Goal: Information Seeking & Learning: Learn about a topic

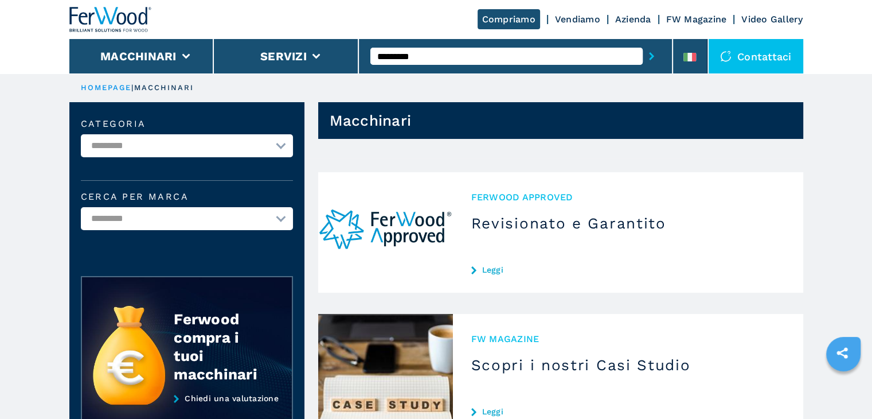
drag, startPoint x: 436, startPoint y: 61, endPoint x: 376, endPoint y: 60, distance: 60.2
click at [376, 60] on input "*********" at bounding box center [506, 56] width 272 height 17
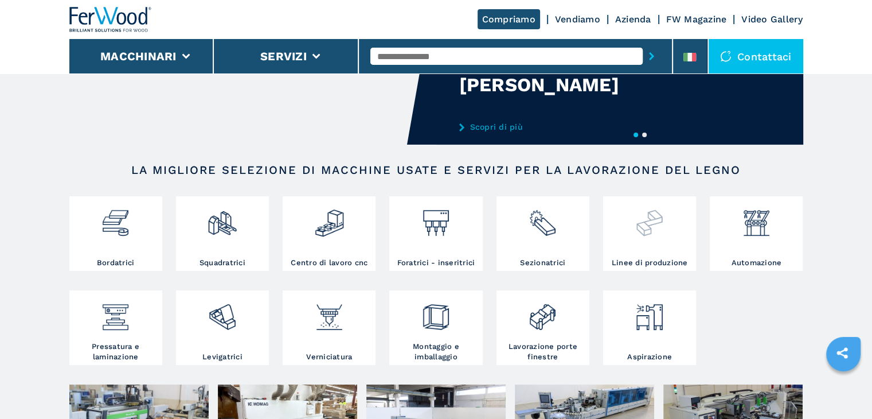
scroll to position [172, 0]
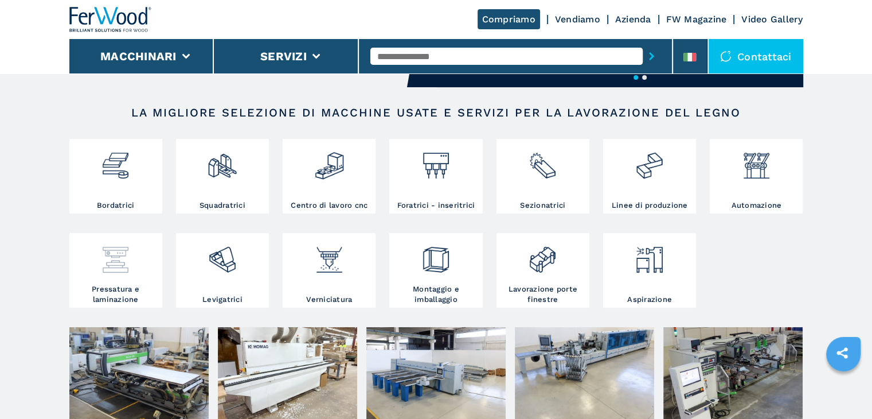
click at [110, 263] on img at bounding box center [115, 255] width 30 height 39
click at [748, 157] on img at bounding box center [757, 161] width 30 height 39
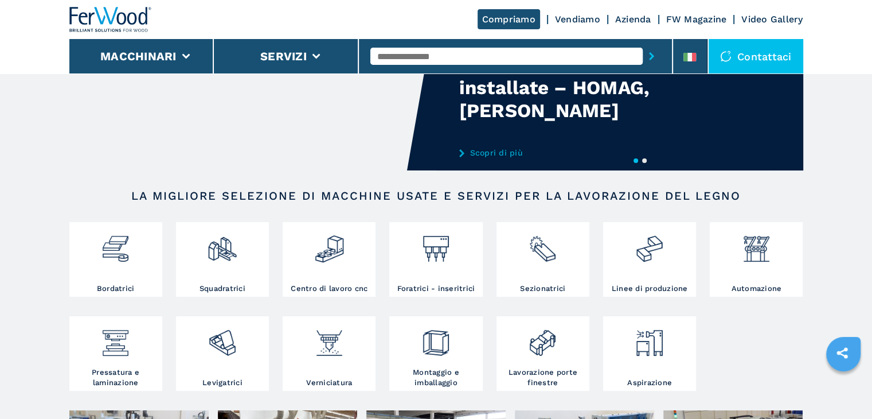
scroll to position [115, 0]
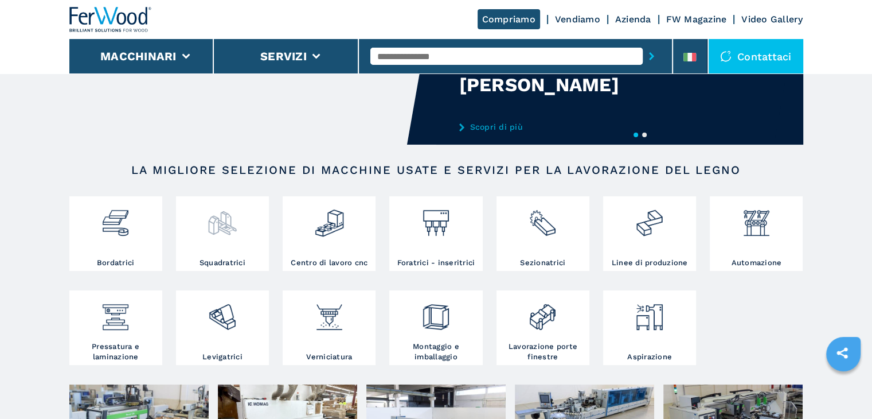
click at [228, 235] on img at bounding box center [222, 218] width 30 height 39
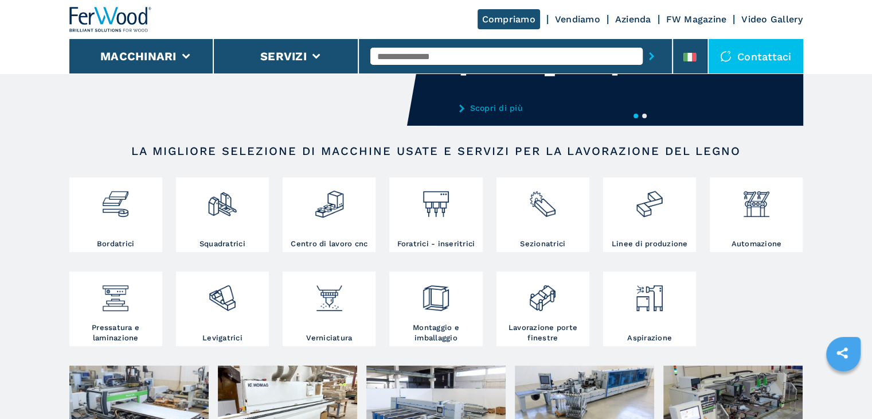
scroll to position [229, 0]
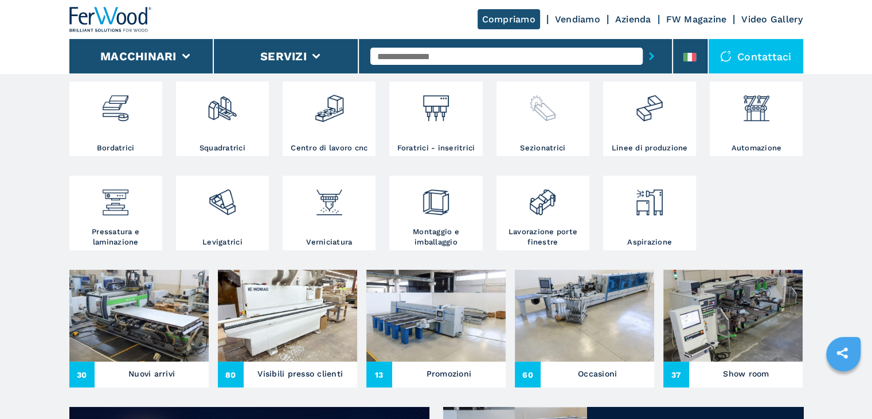
click at [530, 126] on div at bounding box center [543, 113] width 87 height 58
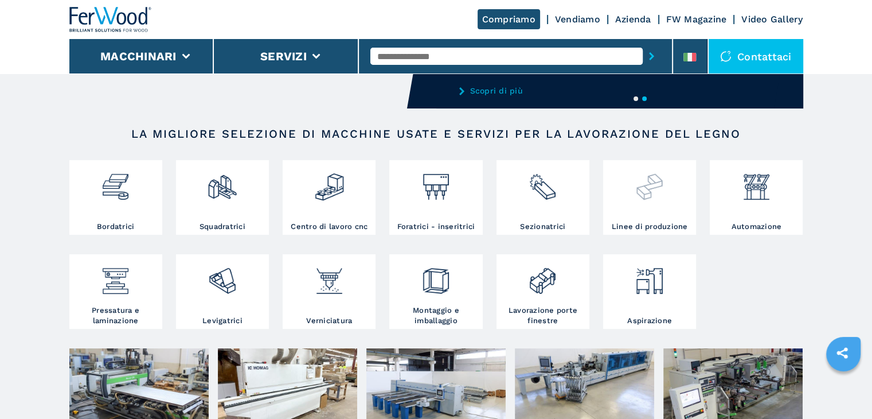
scroll to position [172, 0]
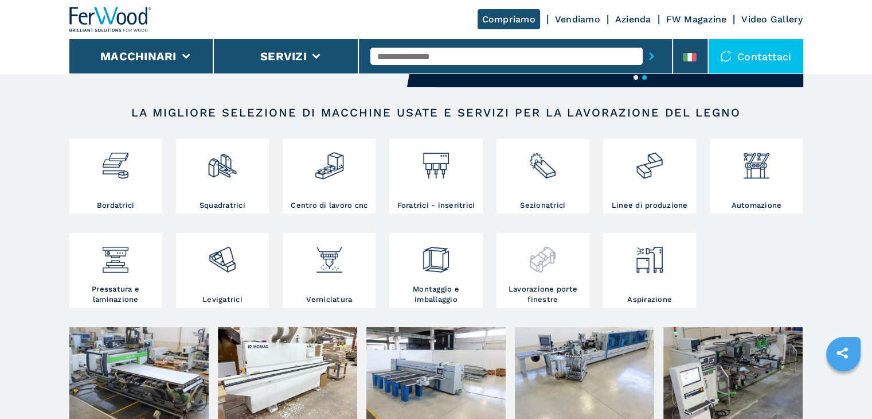
click at [537, 258] on img at bounding box center [543, 255] width 30 height 39
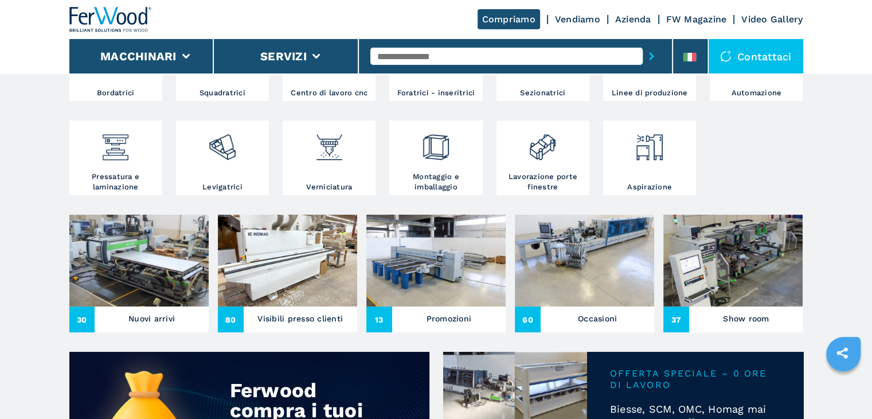
scroll to position [287, 0]
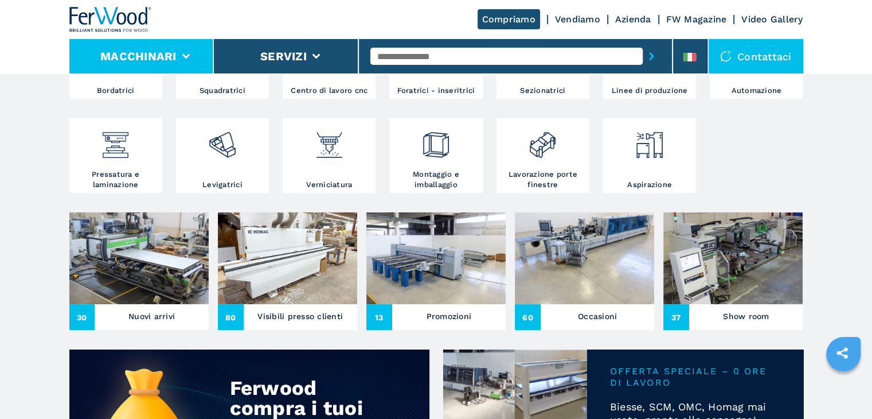
click at [195, 56] on li "Macchinari" at bounding box center [141, 56] width 145 height 34
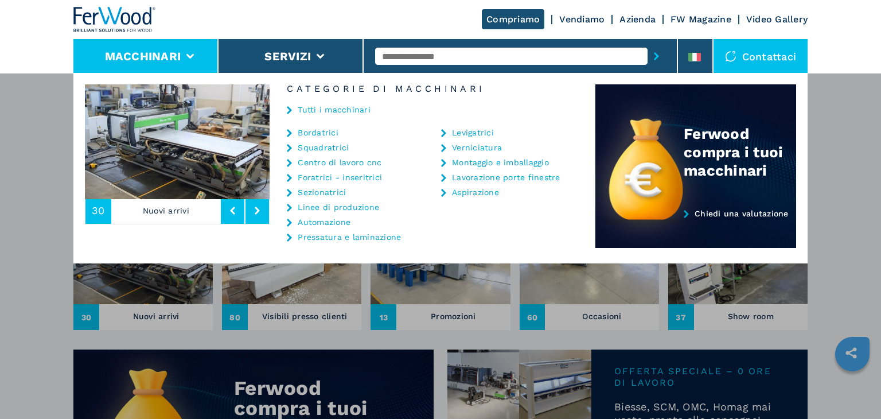
click at [193, 56] on icon at bounding box center [190, 56] width 8 height 5
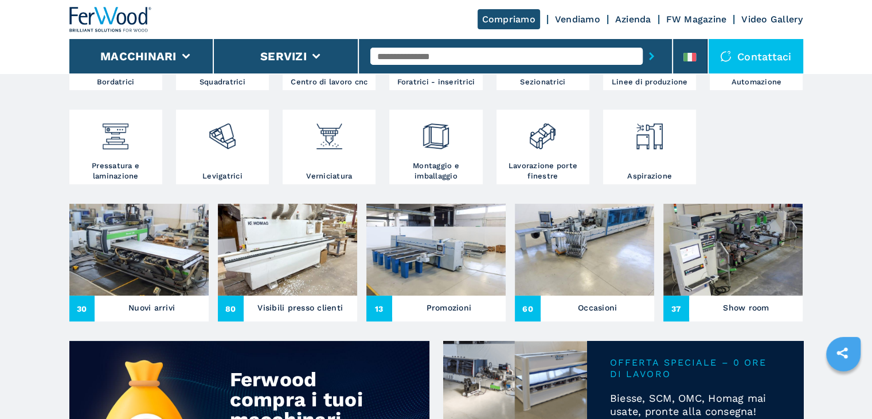
scroll to position [115, 0]
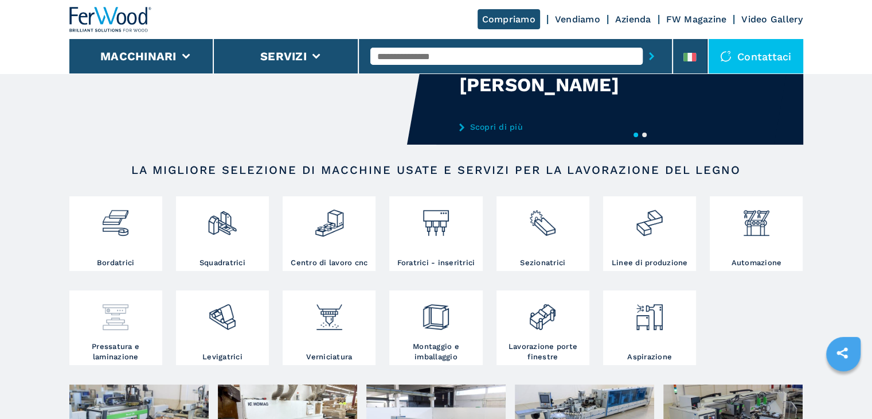
click at [124, 322] on img at bounding box center [115, 312] width 30 height 39
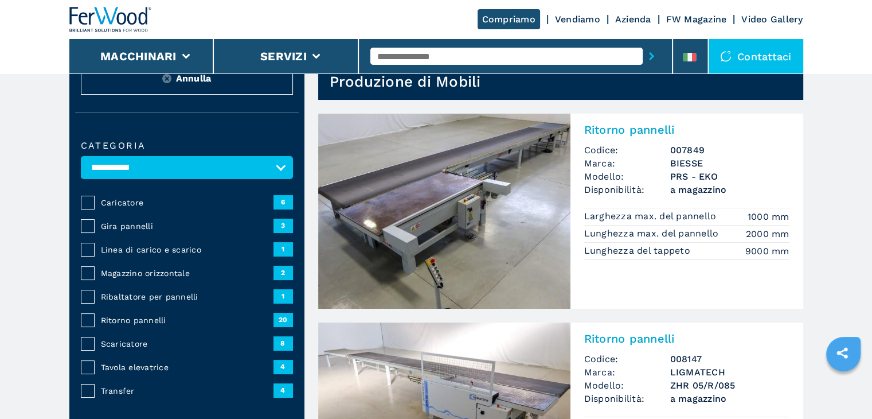
scroll to position [115, 0]
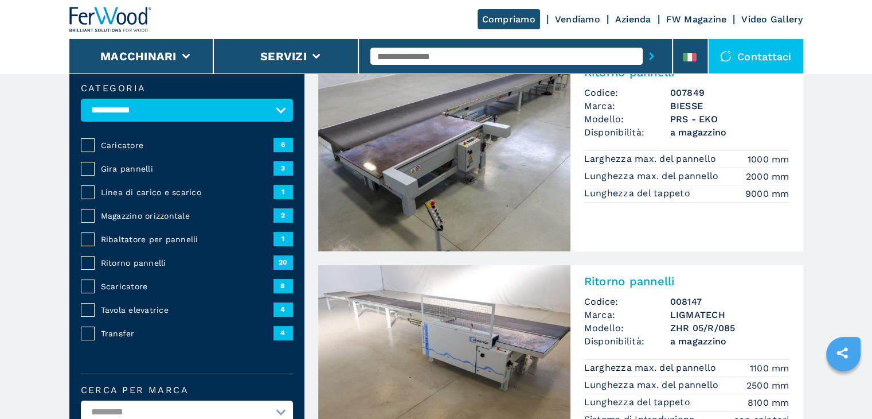
click at [297, 102] on div "**********" at bounding box center [186, 294] width 235 height 455
click at [282, 108] on select "**********" at bounding box center [187, 110] width 212 height 23
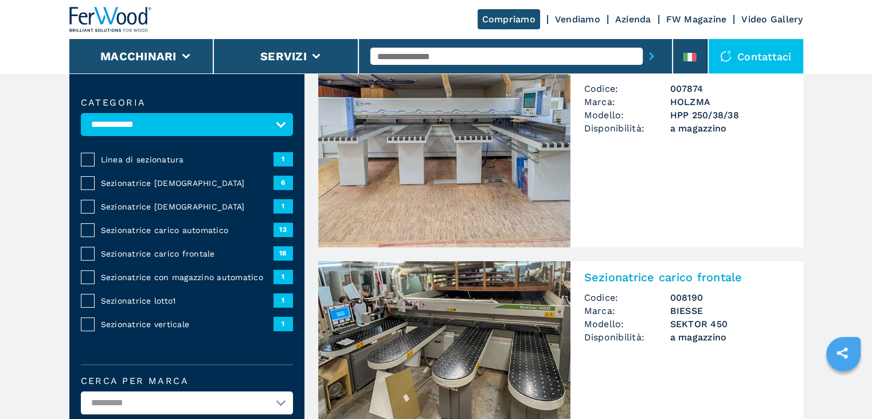
scroll to position [115, 0]
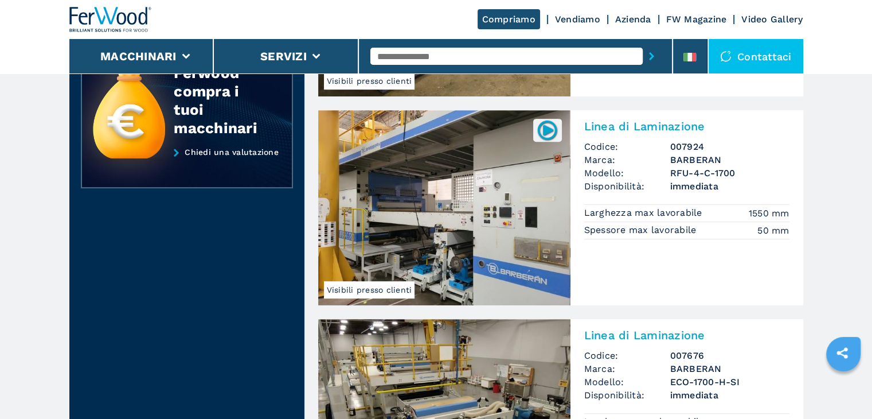
scroll to position [631, 0]
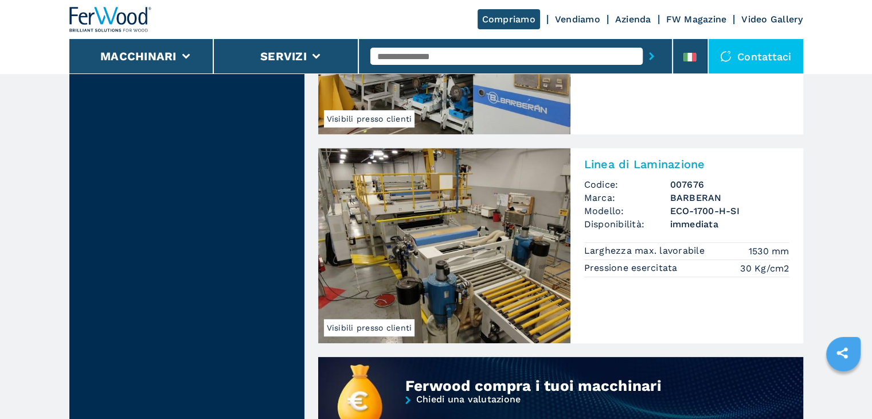
click at [697, 205] on h3 "ECO-1700-H-SI" at bounding box center [729, 210] width 119 height 13
click at [681, 161] on h2 "Linea di Laminazione" at bounding box center [686, 164] width 205 height 14
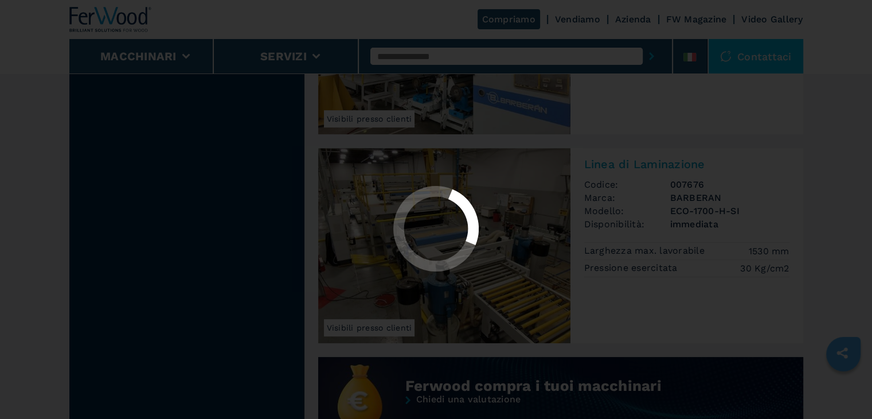
scroll to position [0, 0]
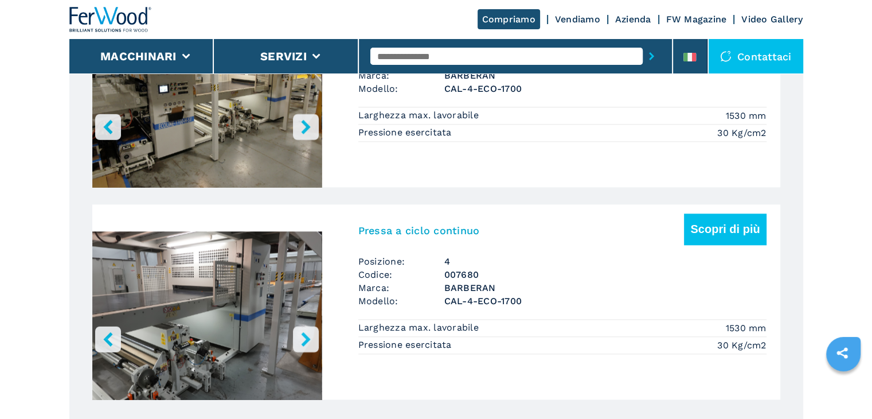
scroll to position [1491, 0]
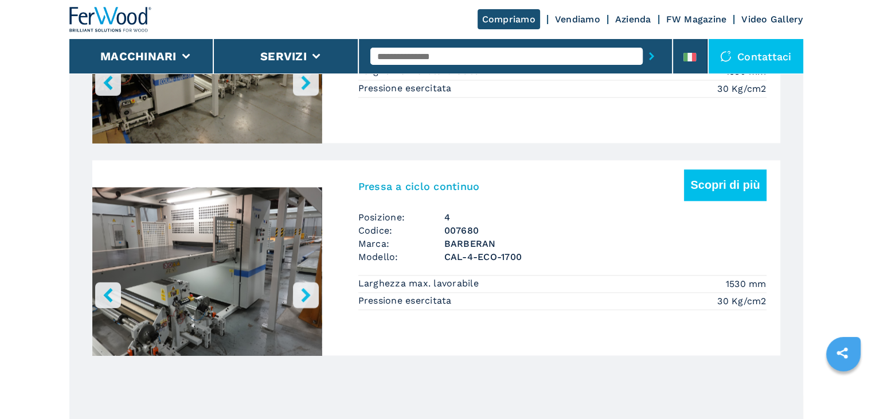
scroll to position [1549, 0]
